Goal: Navigation & Orientation: Find specific page/section

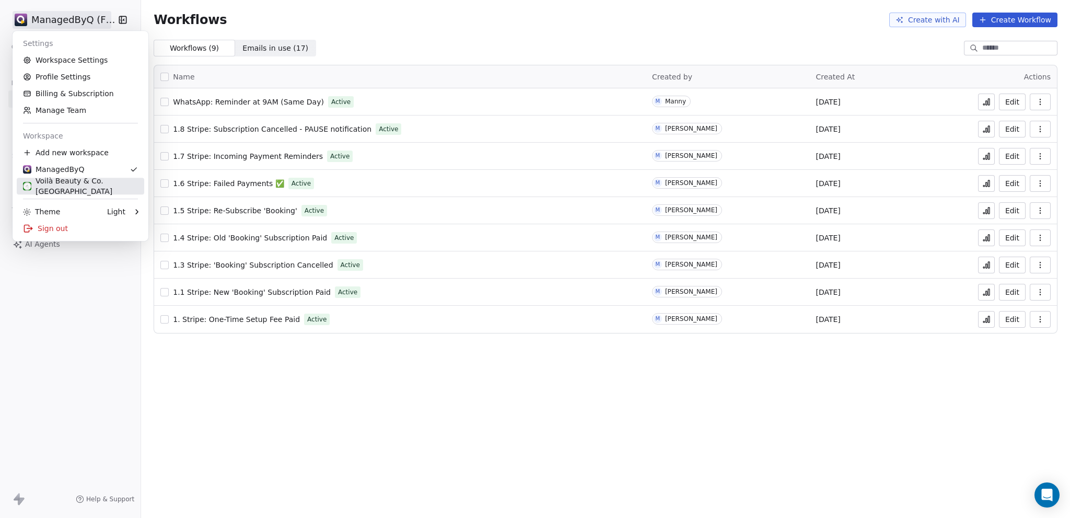
click at [90, 192] on link "Voilà Beauty & Co. [GEOGRAPHIC_DATA]" at bounding box center [81, 186] width 128 height 17
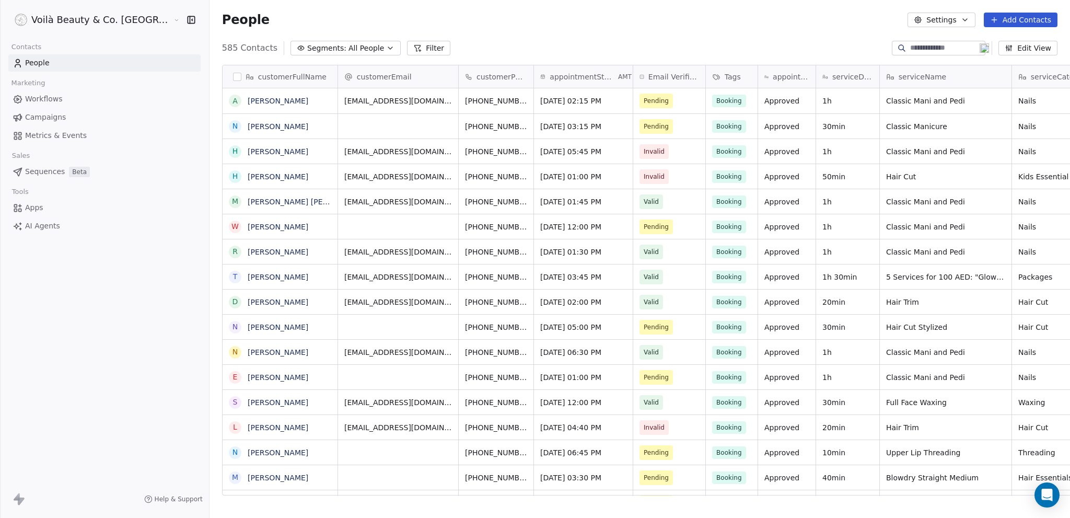
scroll to position [448, 902]
click at [39, 115] on span "Campaigns" at bounding box center [45, 117] width 41 height 11
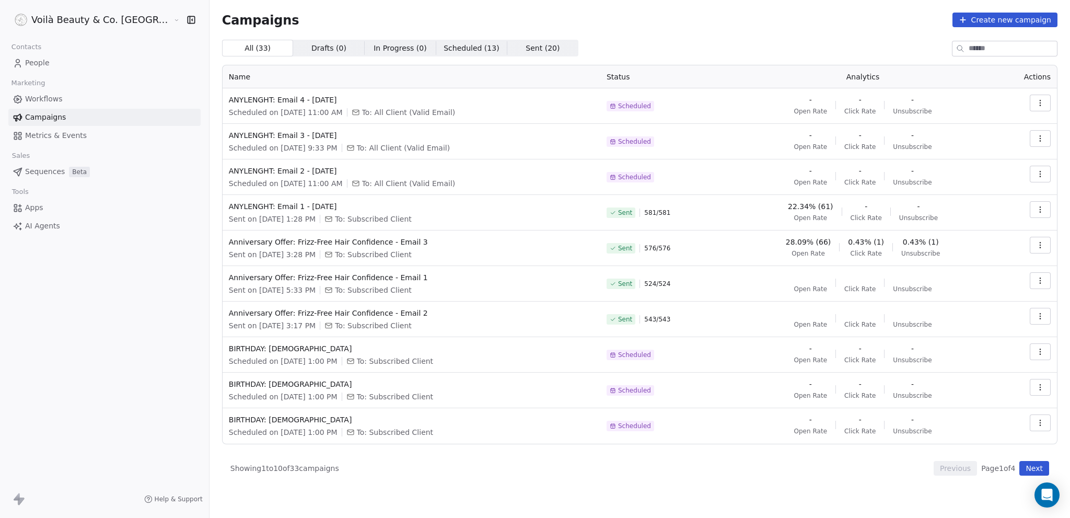
click at [31, 102] on span "Workflows" at bounding box center [44, 99] width 38 height 11
